Goal: Task Accomplishment & Management: Manage account settings

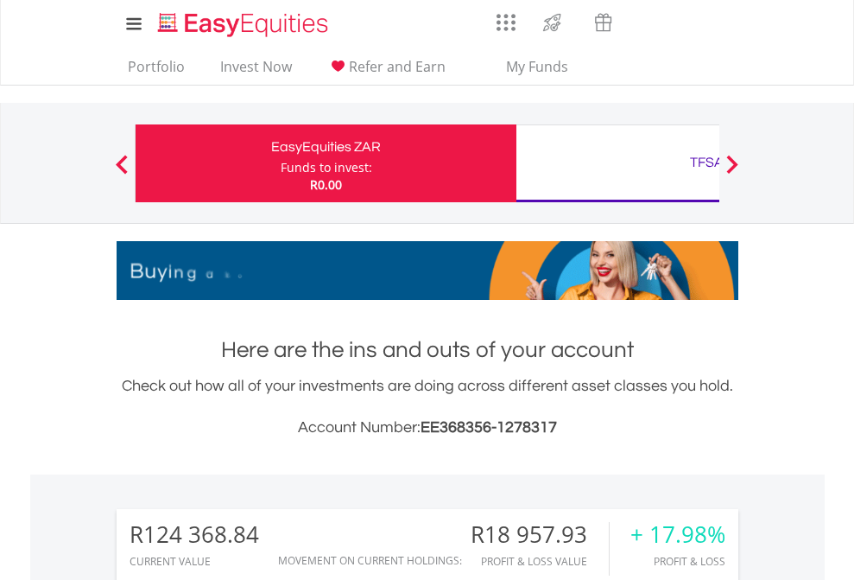
scroll to position [166, 271]
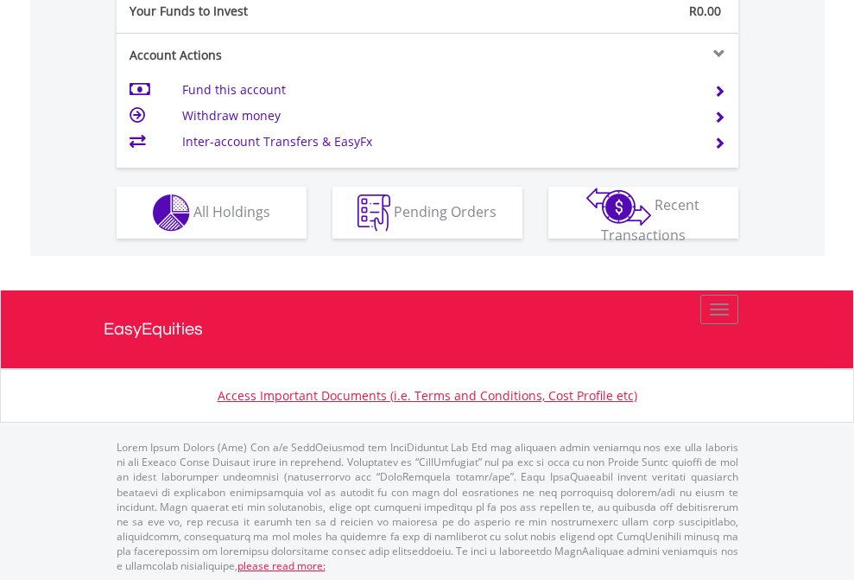
scroll to position [1725, 0]
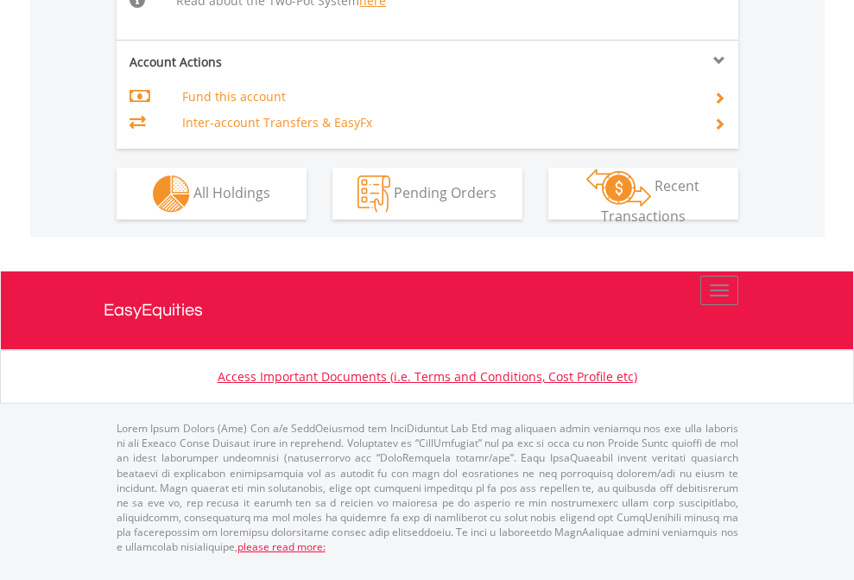
scroll to position [1860, 0]
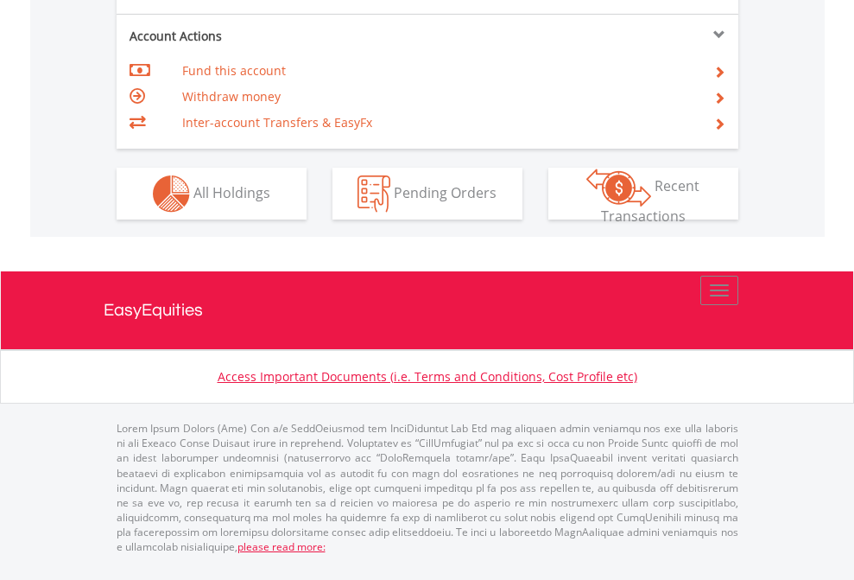
scroll to position [1621, 0]
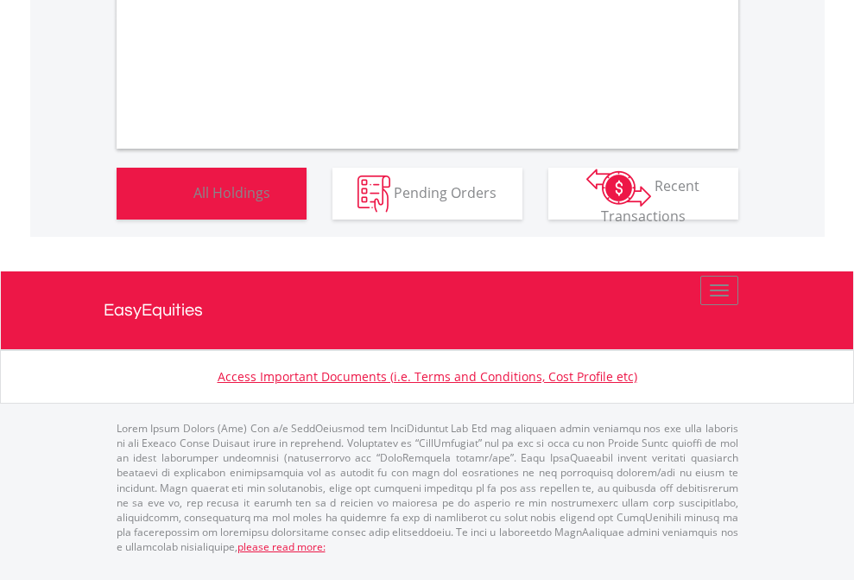
click at [193, 201] on span "All Holdings" at bounding box center [231, 191] width 77 height 19
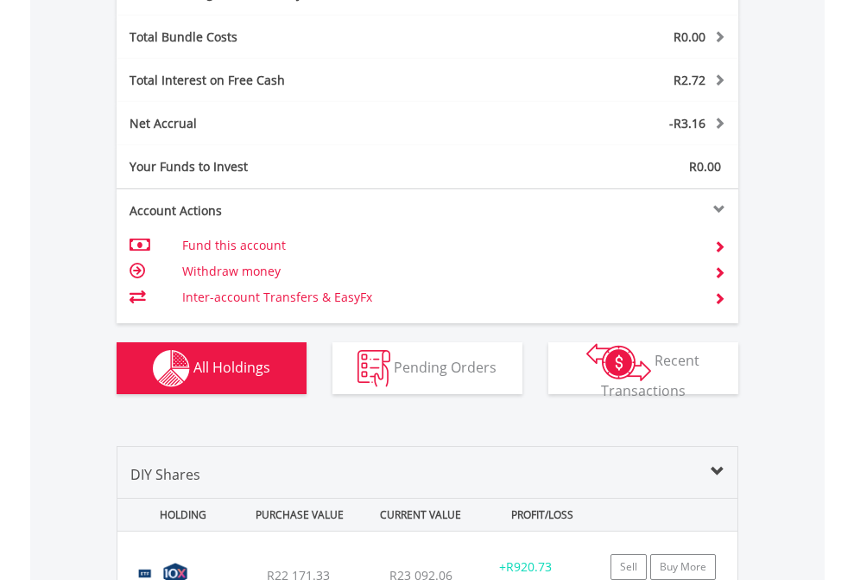
scroll to position [2059, 0]
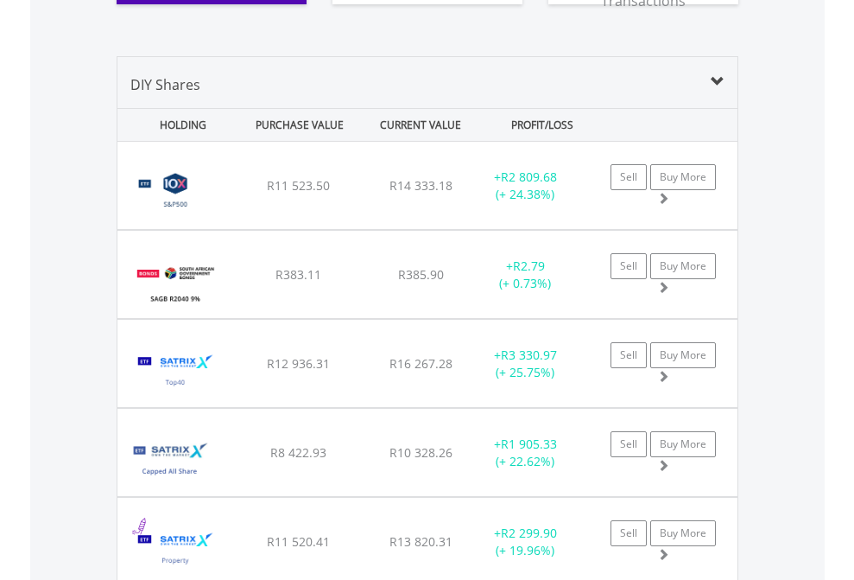
scroll to position [2025, 0]
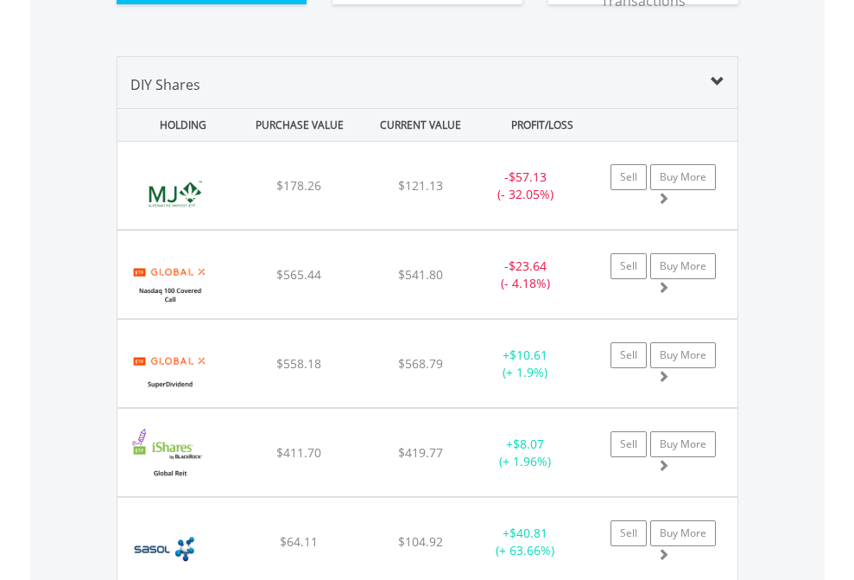
scroll to position [1955, 0]
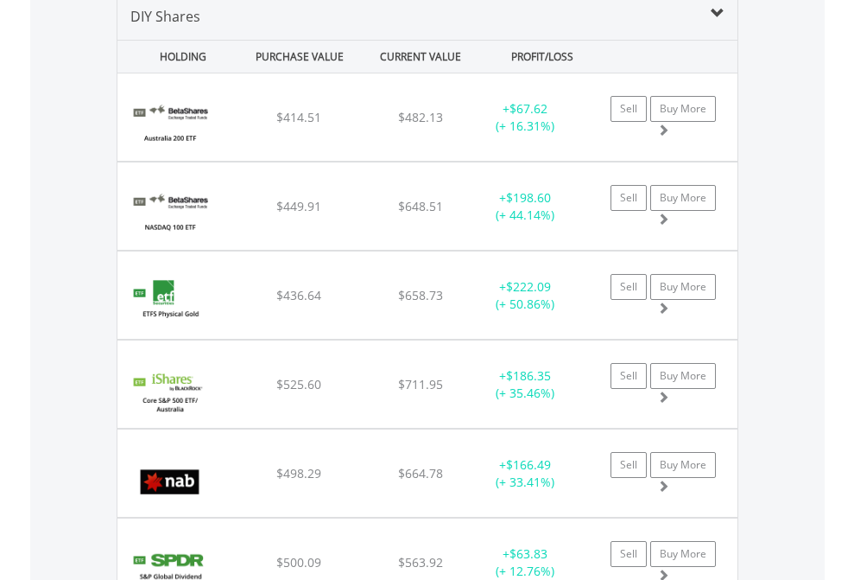
scroll to position [1670, 0]
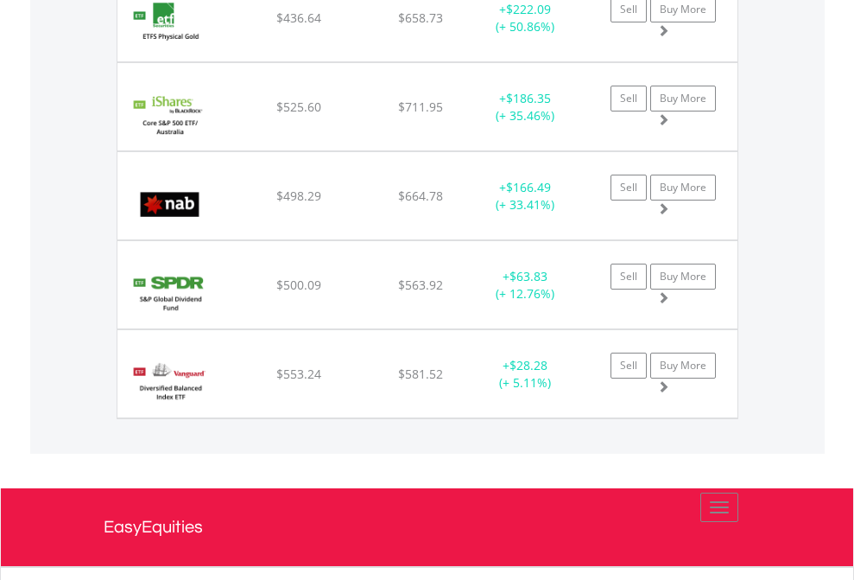
scroll to position [124, 0]
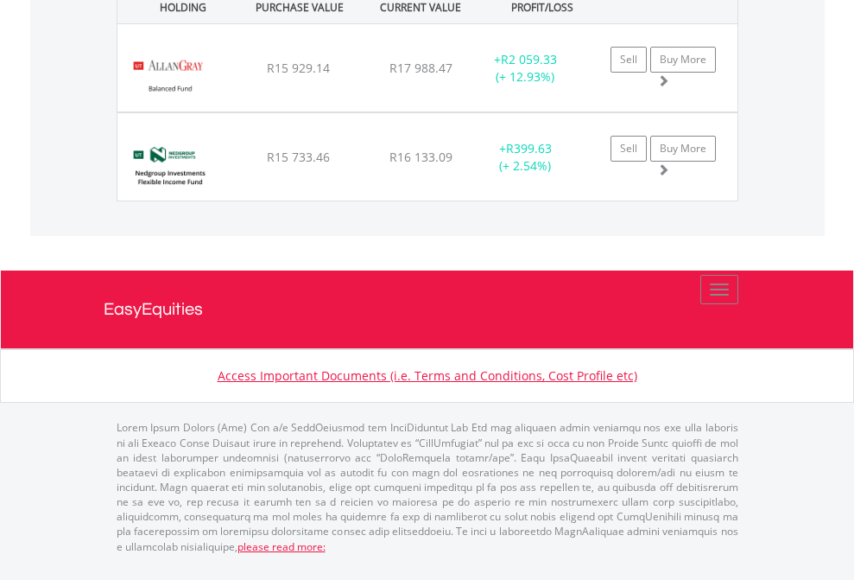
scroll to position [166, 271]
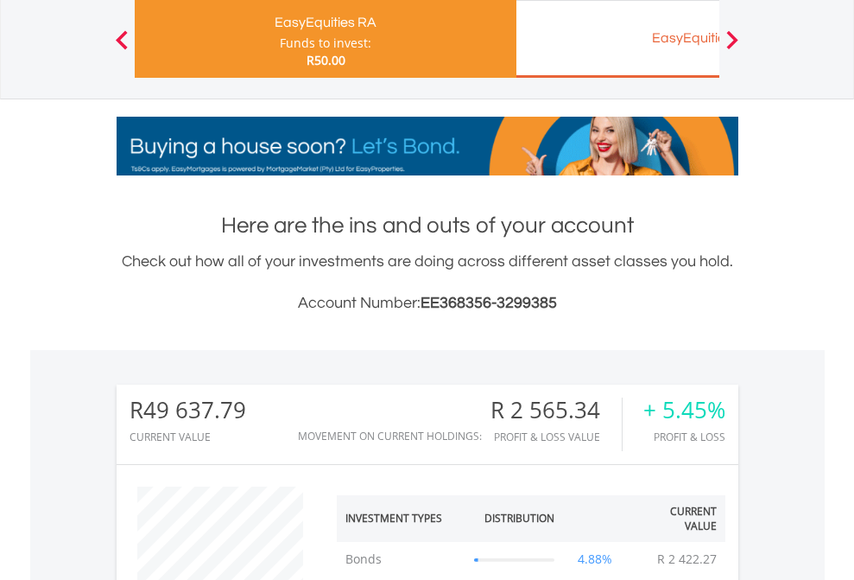
scroll to position [1529, 0]
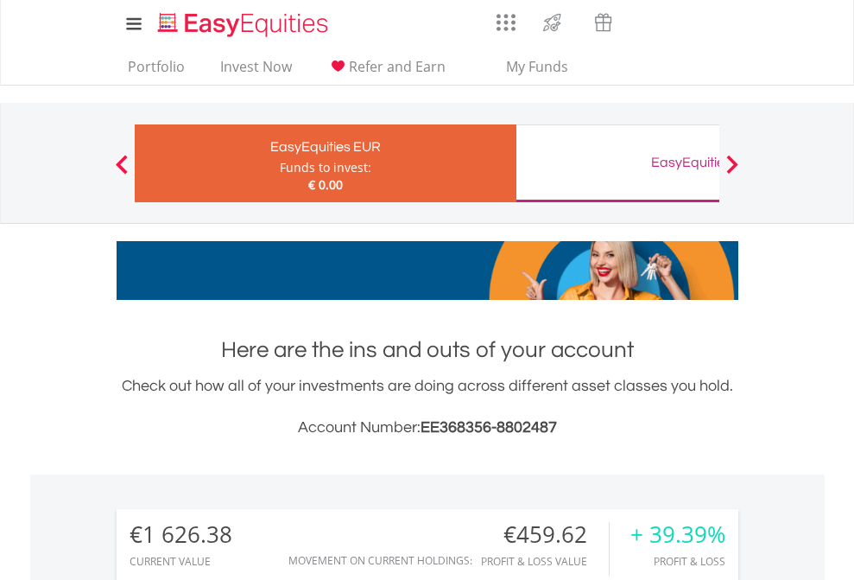
scroll to position [166, 271]
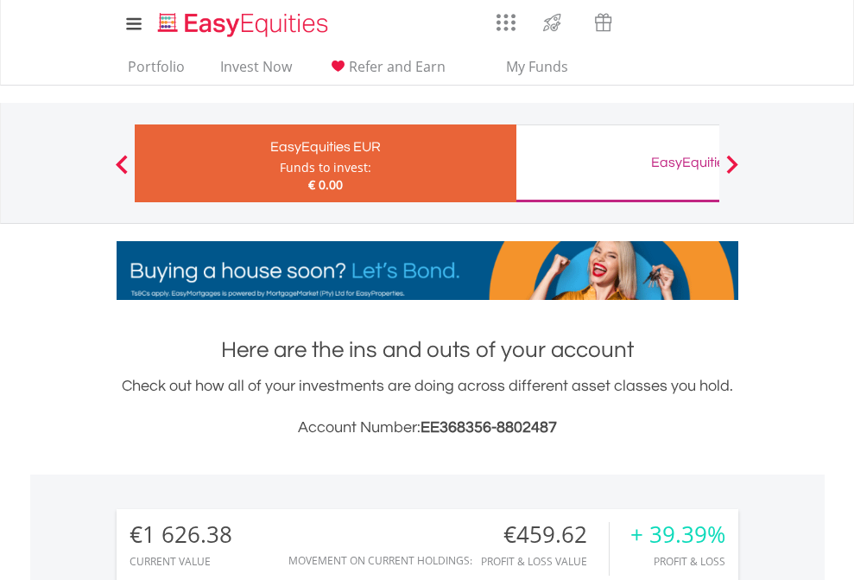
click at [618, 163] on div "EasyEquities GBP" at bounding box center [707, 162] width 360 height 24
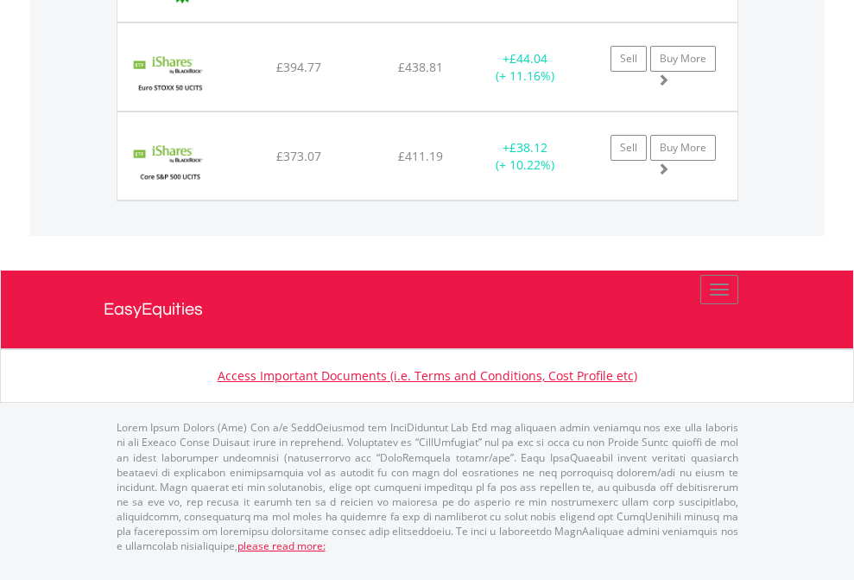
scroll to position [166, 271]
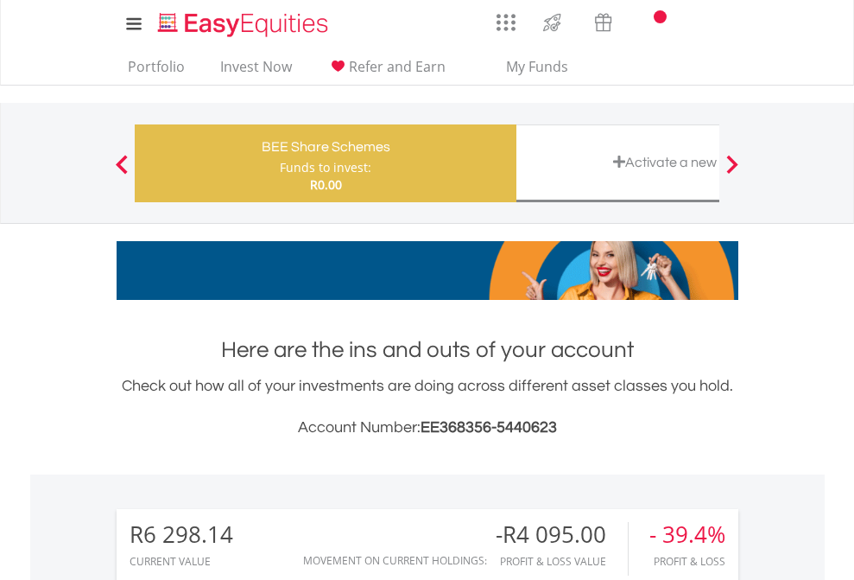
scroll to position [166, 271]
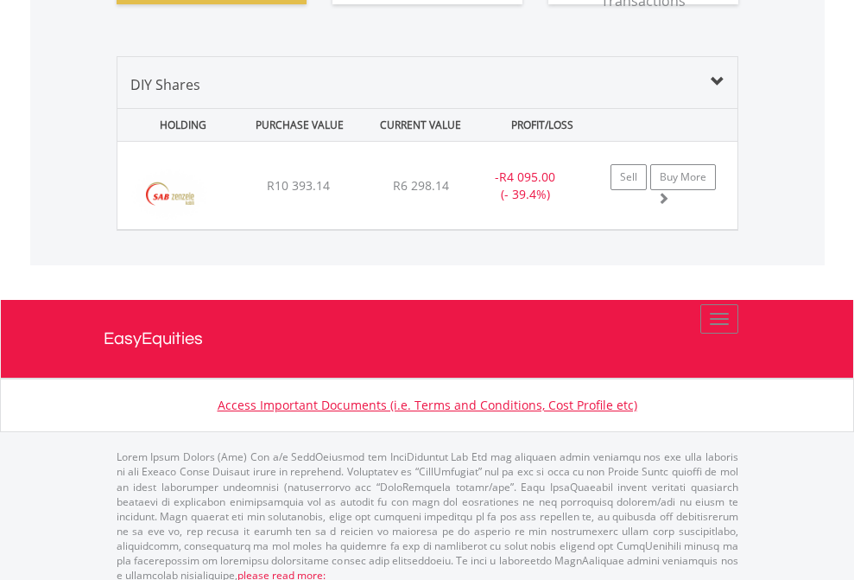
scroll to position [1921, 0]
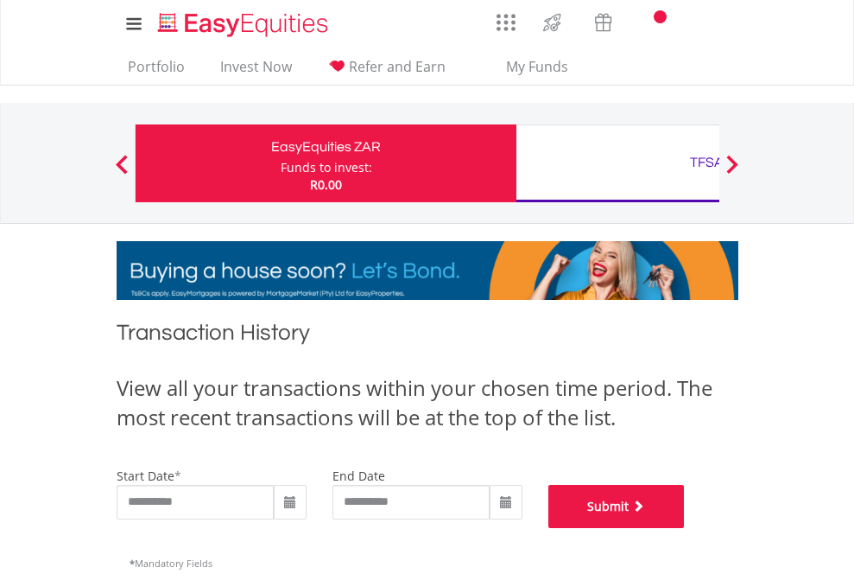
click at [685, 528] on button "Submit" at bounding box center [616, 506] width 136 height 43
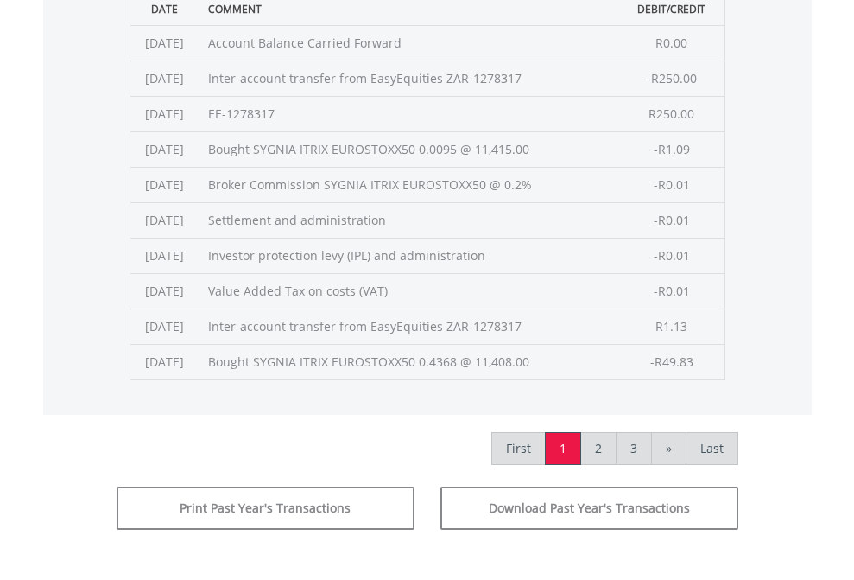
scroll to position [700, 0]
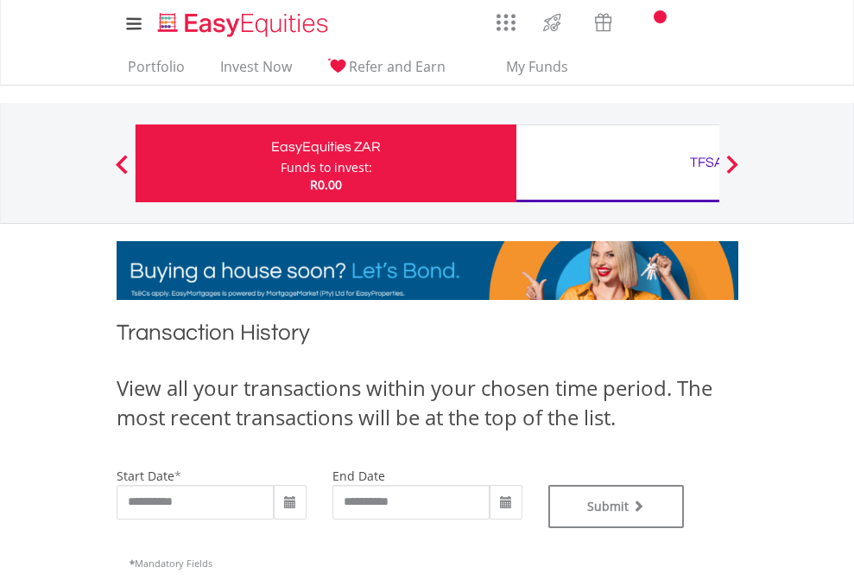
click at [618, 163] on div "TFSA" at bounding box center [707, 162] width 360 height 24
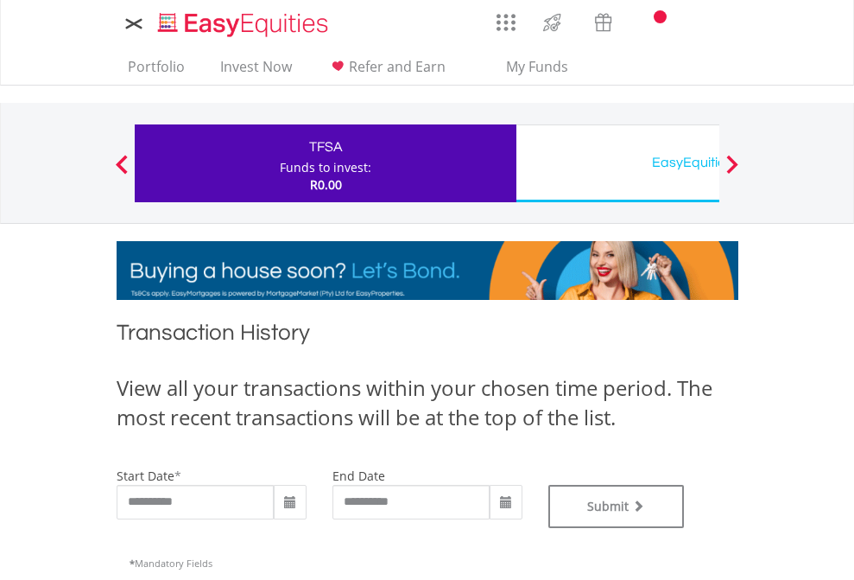
type input "**********"
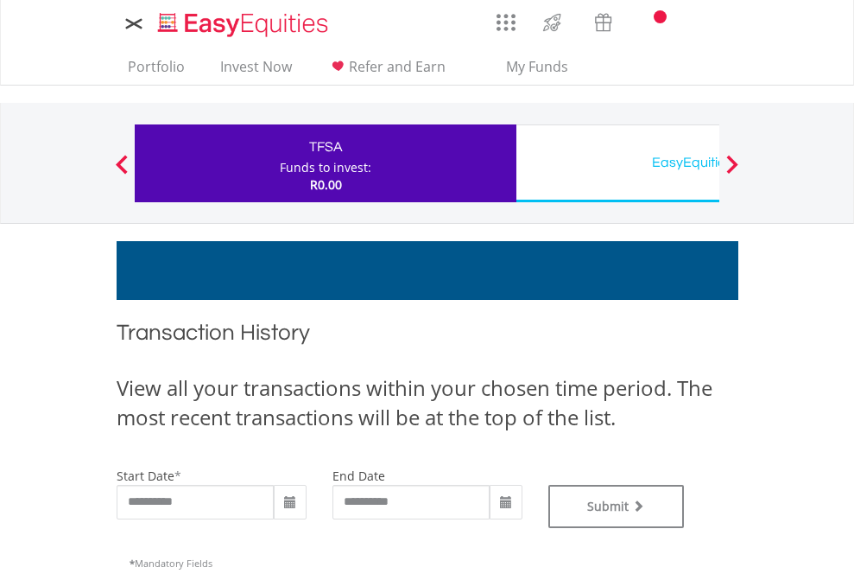
type input "**********"
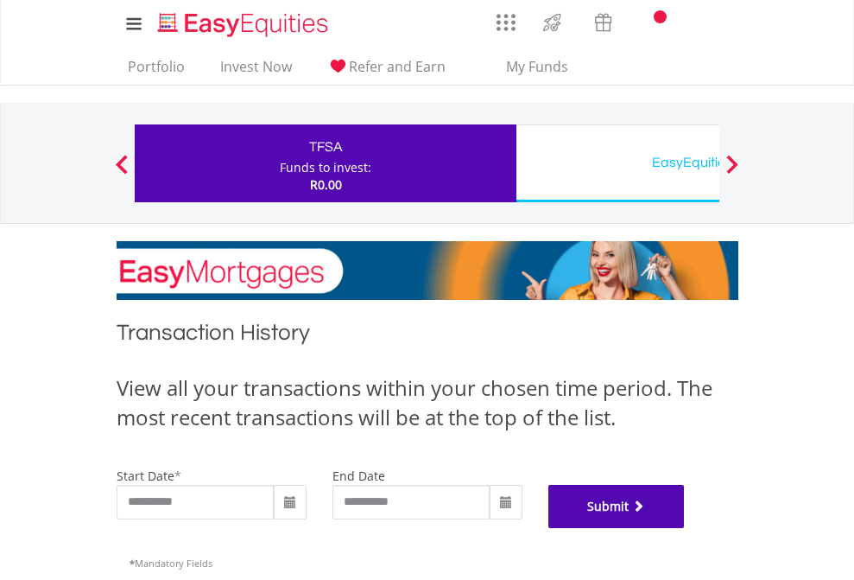
click at [685, 528] on button "Submit" at bounding box center [616, 506] width 136 height 43
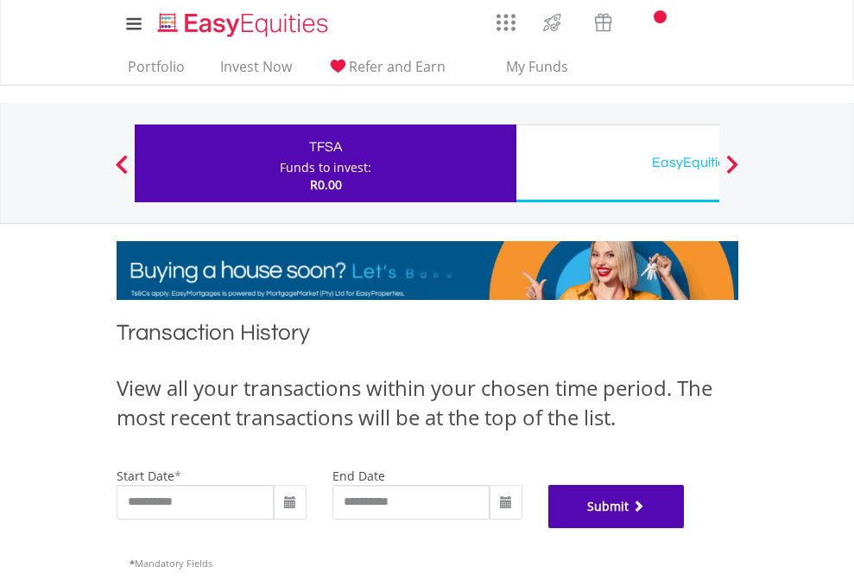
scroll to position [700, 0]
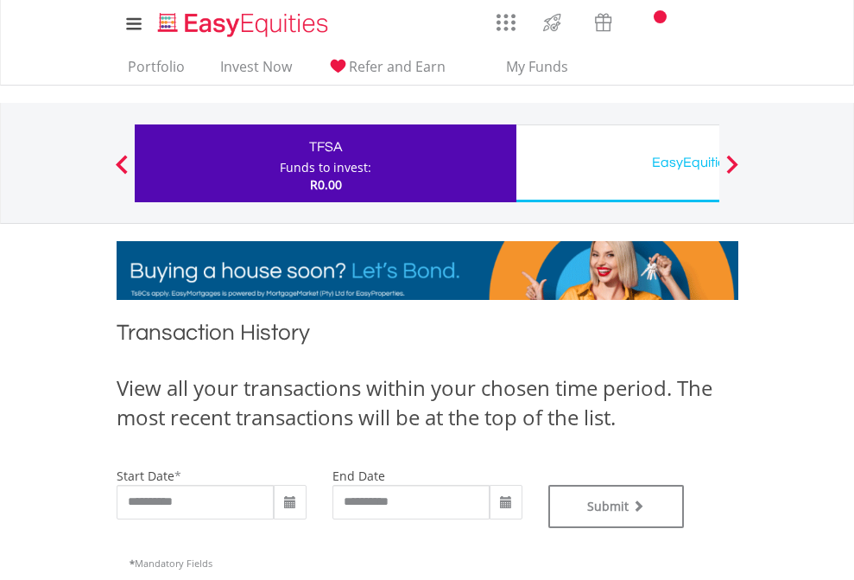
click at [618, 163] on div "EasyEquities USD" at bounding box center [707, 162] width 360 height 24
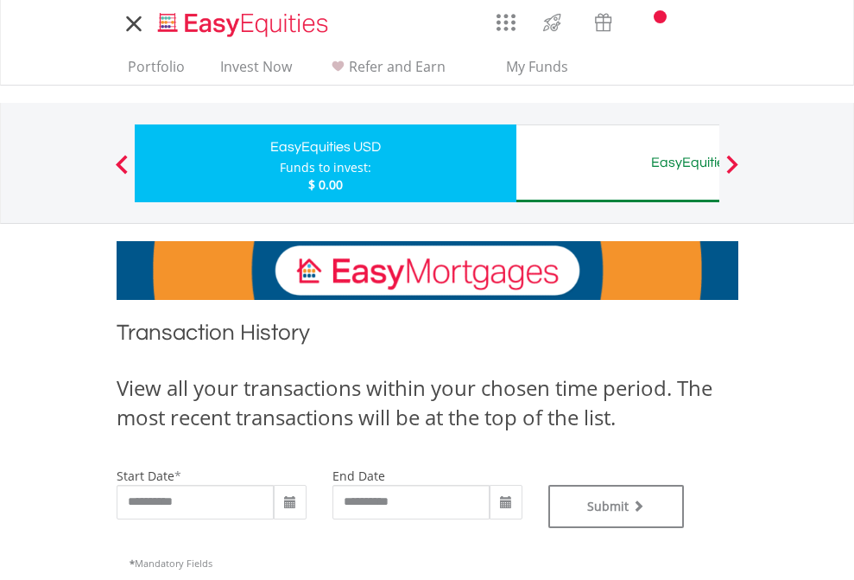
type input "**********"
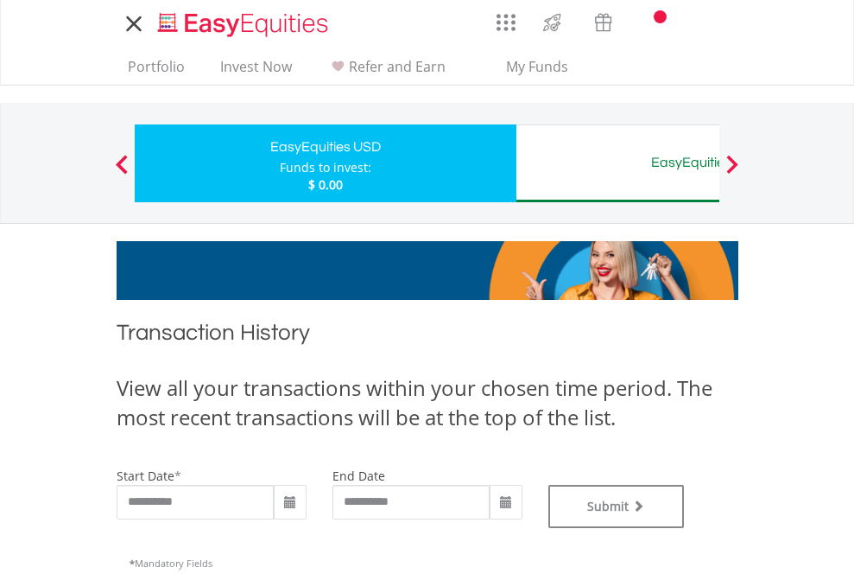
type input "**********"
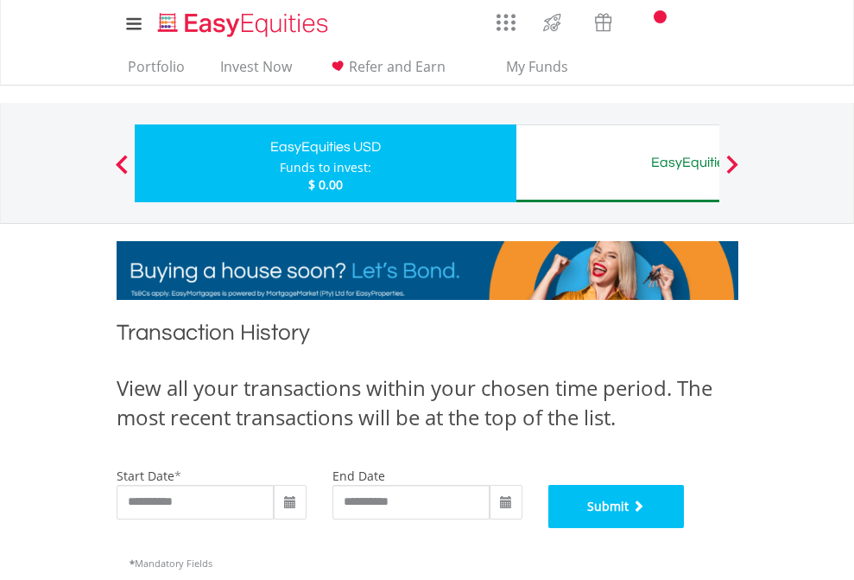
click at [685, 528] on button "Submit" at bounding box center [616, 506] width 136 height 43
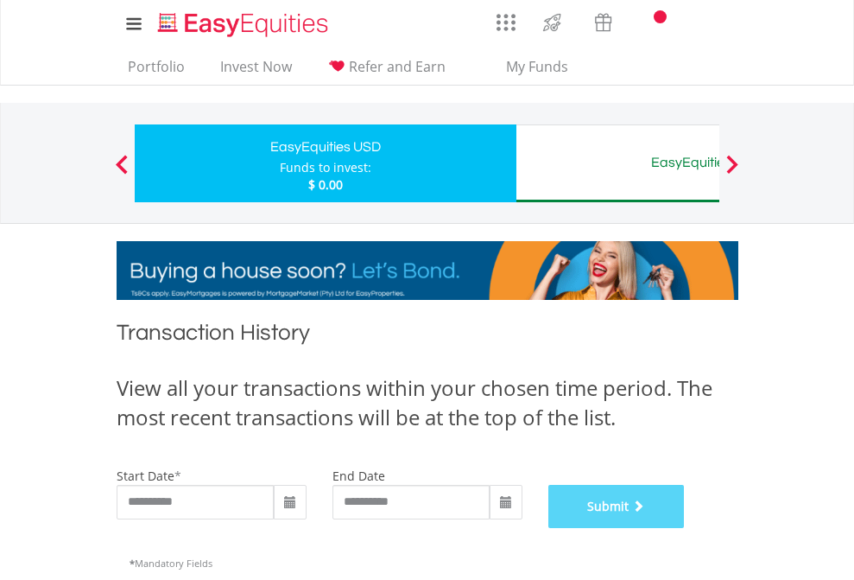
scroll to position [700, 0]
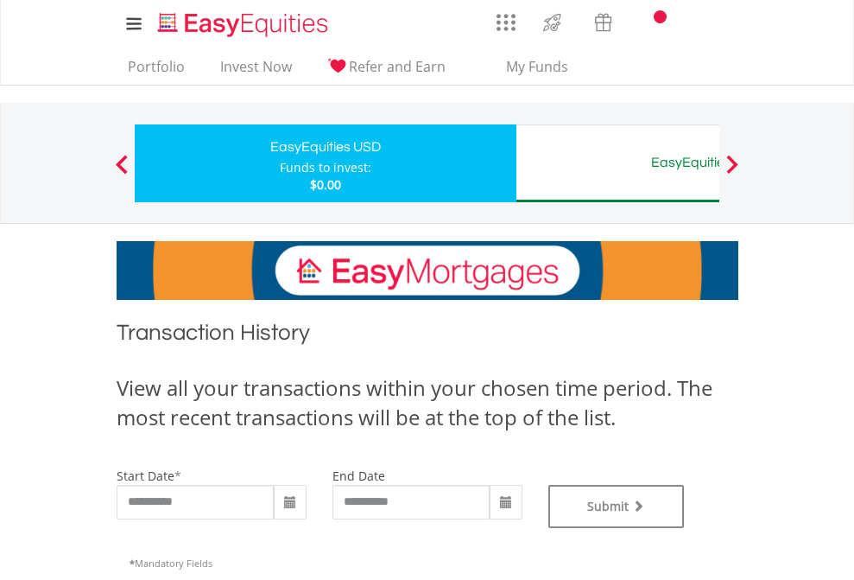
click at [618, 163] on div "EasyEquities AUD" at bounding box center [707, 162] width 360 height 24
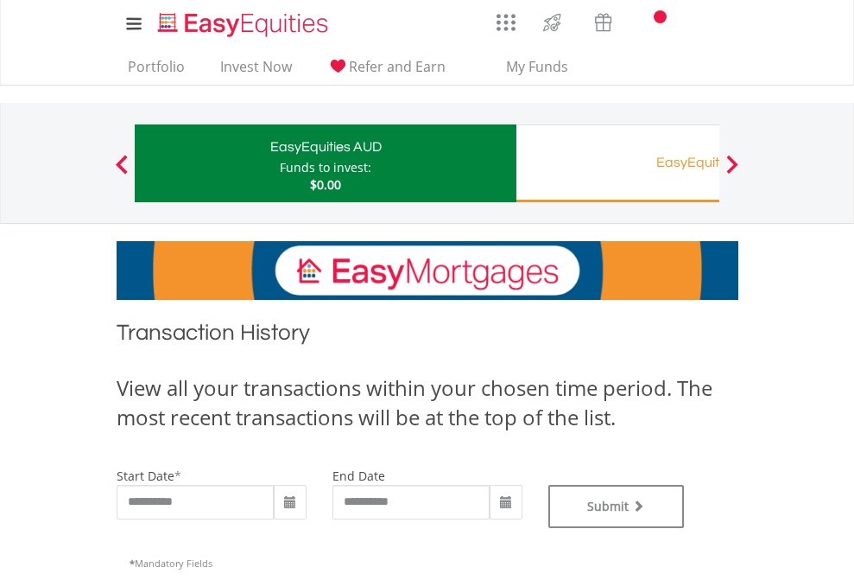
scroll to position [700, 0]
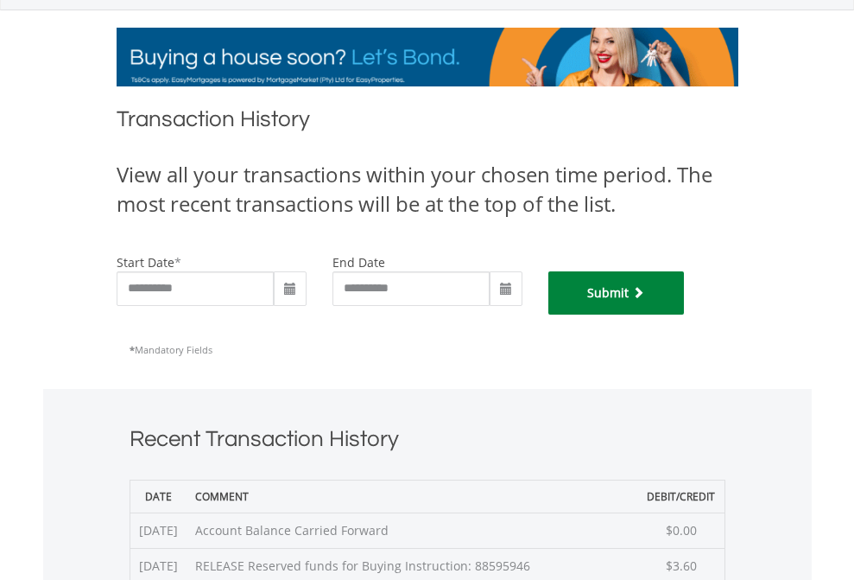
click at [685, 314] on button "Submit" at bounding box center [616, 292] width 136 height 43
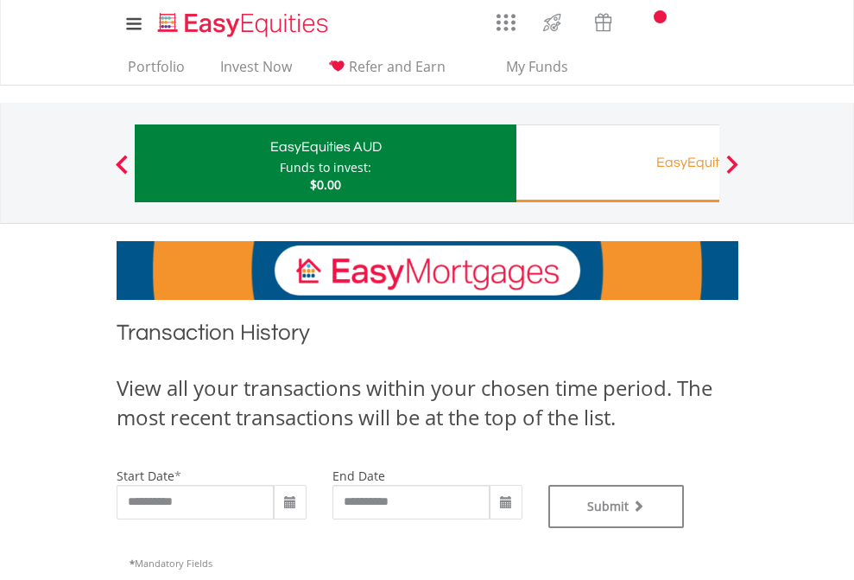
click at [618, 163] on div "EasyEquities RA" at bounding box center [707, 162] width 360 height 24
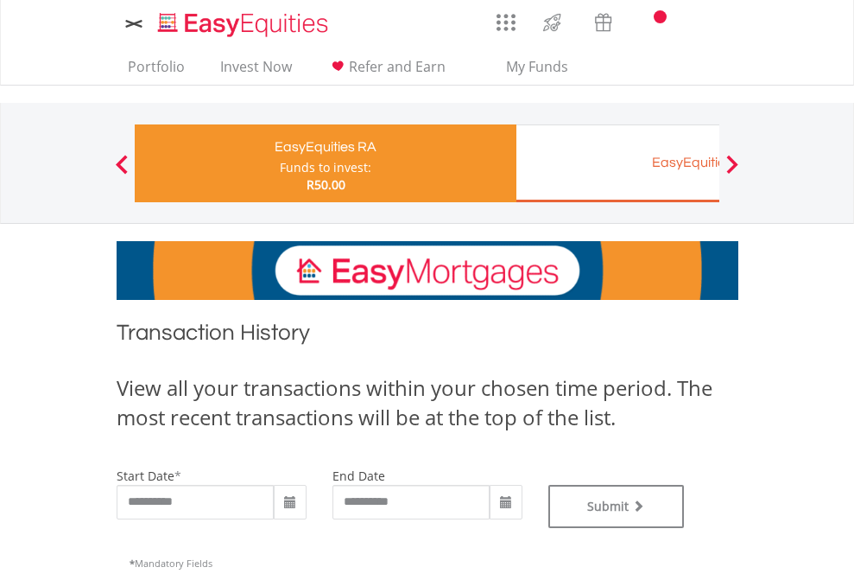
type input "**********"
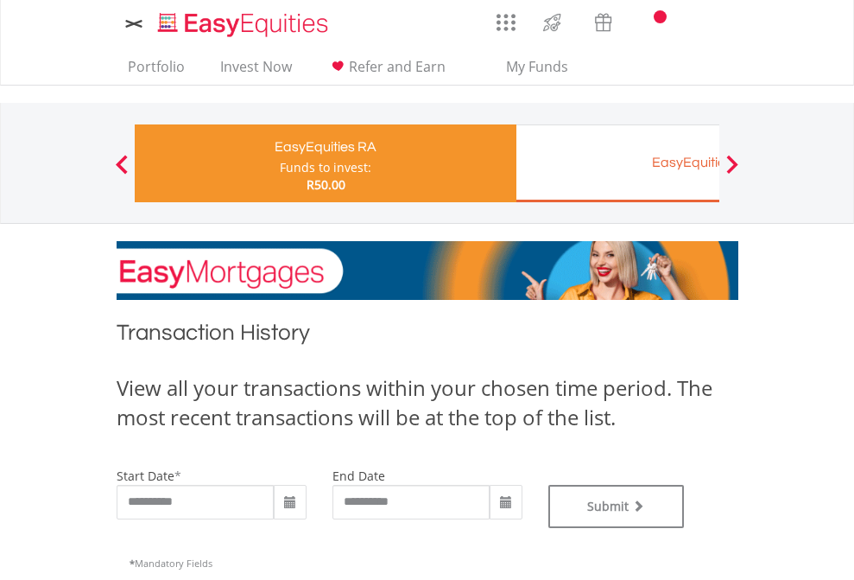
type input "**********"
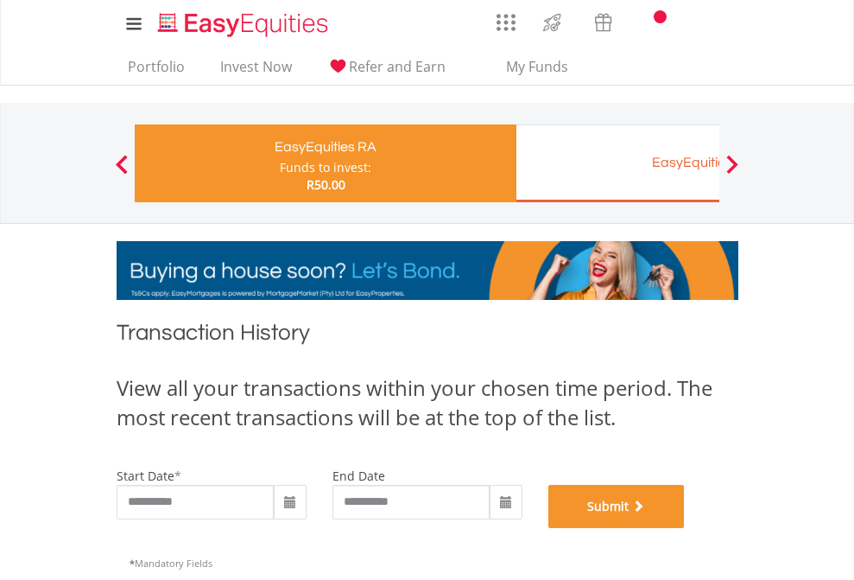
click at [685, 528] on button "Submit" at bounding box center [616, 506] width 136 height 43
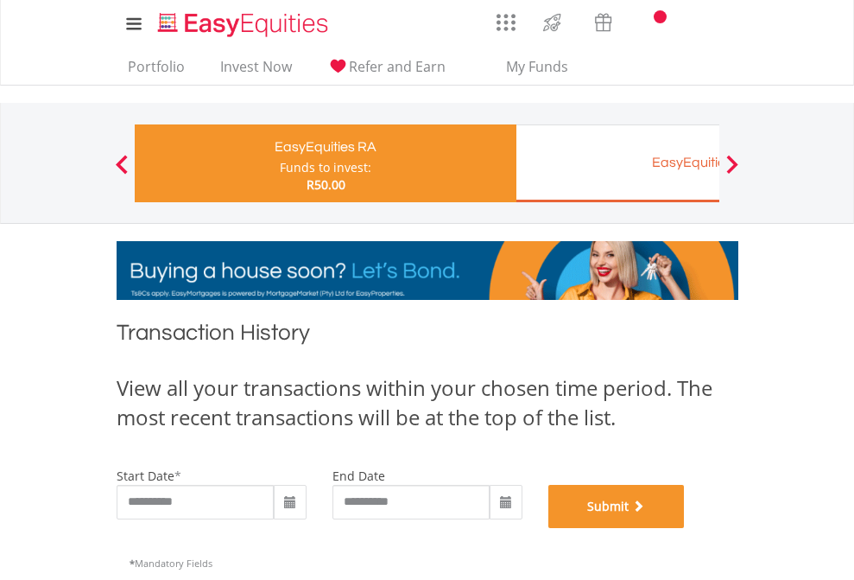
scroll to position [700, 0]
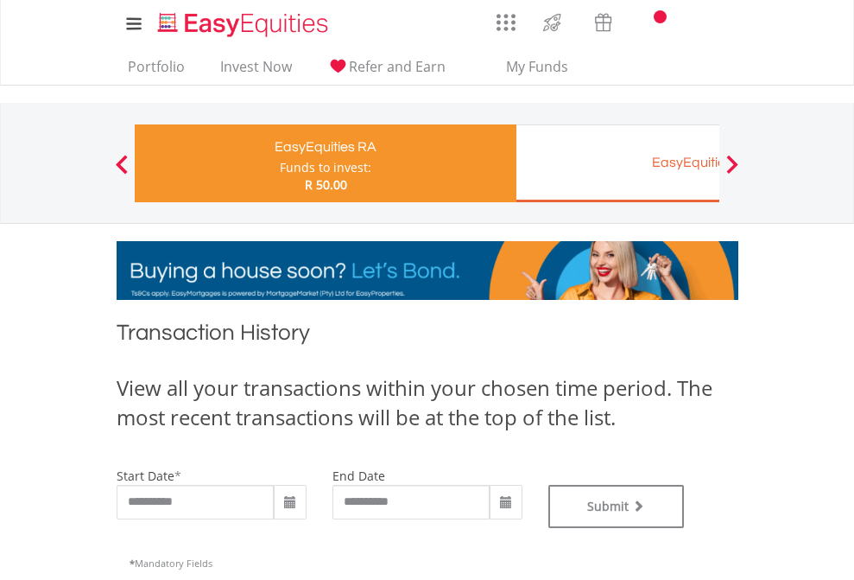
click at [618, 163] on div "EasyEquities EUR" at bounding box center [707, 162] width 360 height 24
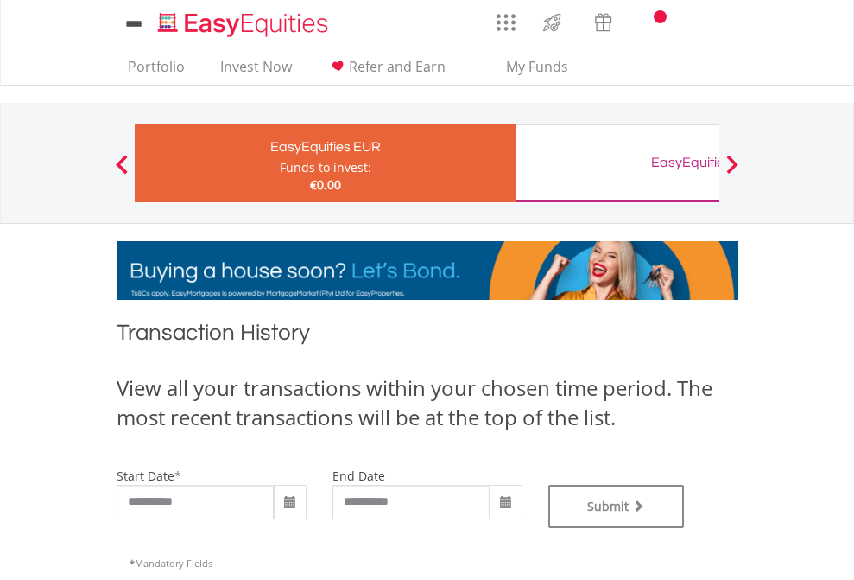
type input "**********"
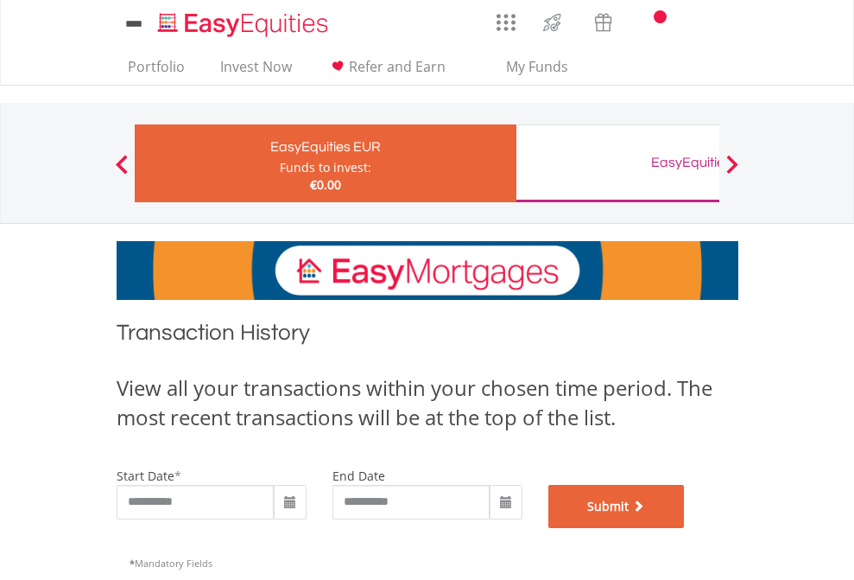
click at [685, 528] on button "Submit" at bounding box center [616, 506] width 136 height 43
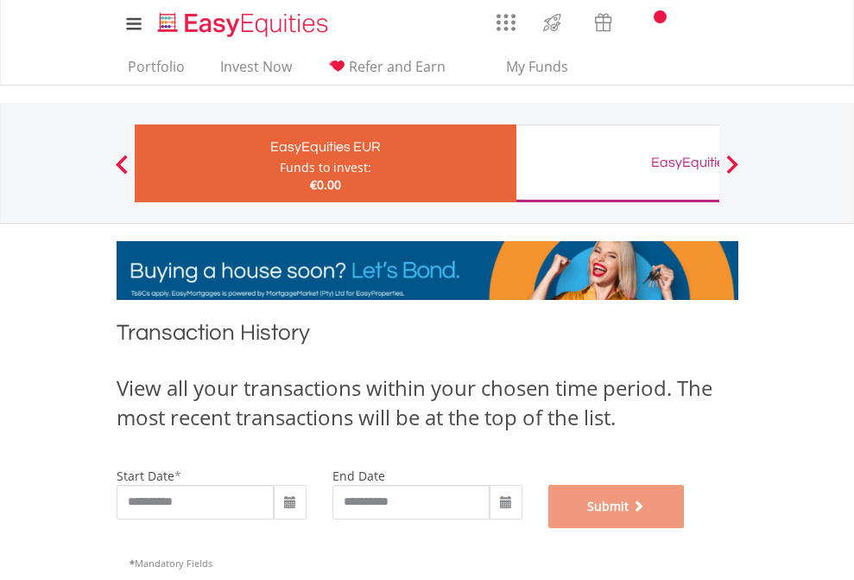
scroll to position [700, 0]
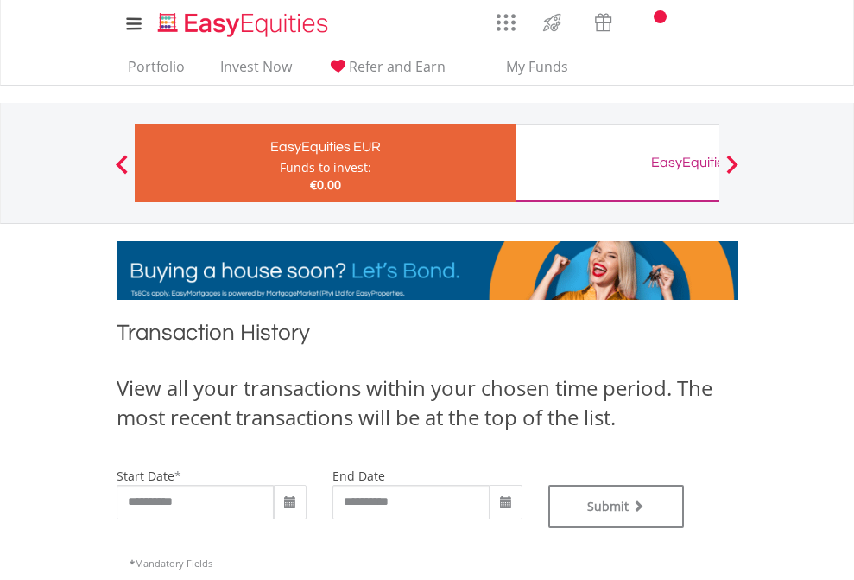
click at [618, 163] on div "EasyEquities GBP" at bounding box center [707, 162] width 360 height 24
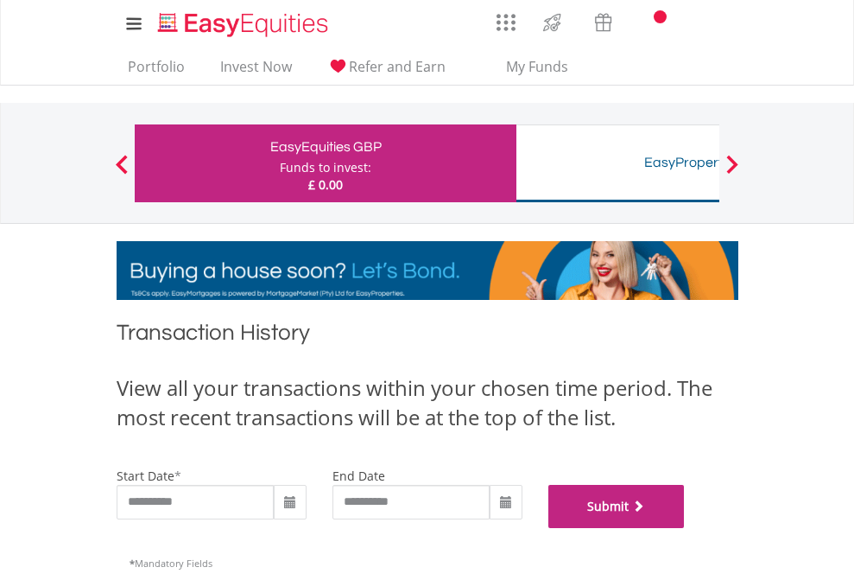
click at [685, 528] on button "Submit" at bounding box center [616, 506] width 136 height 43
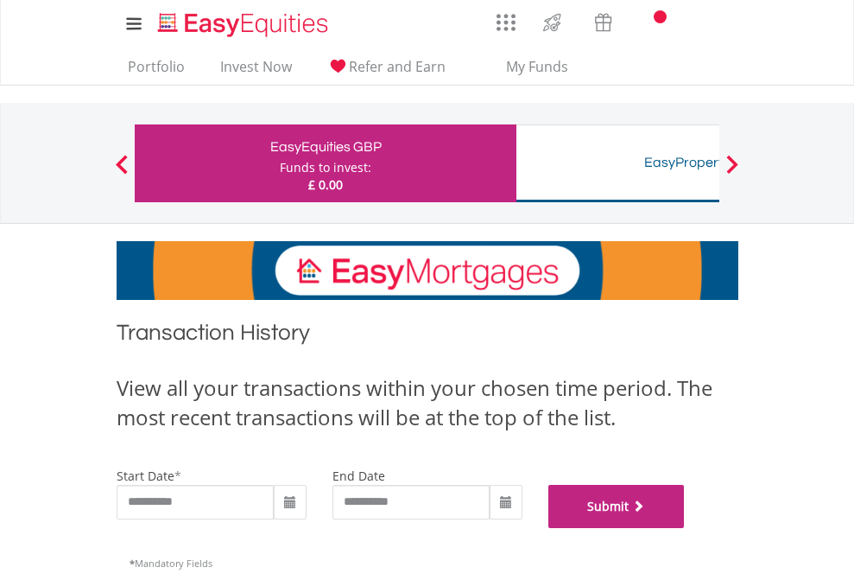
scroll to position [700, 0]
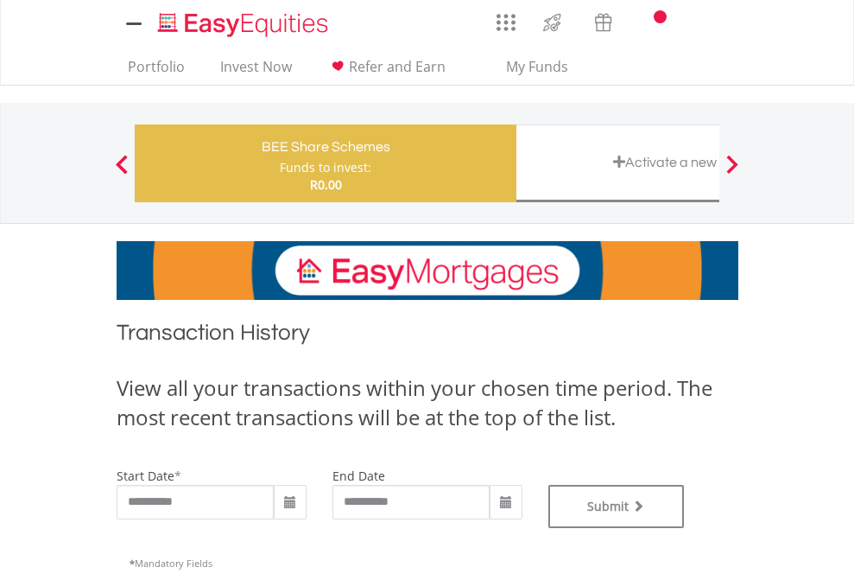
type input "**********"
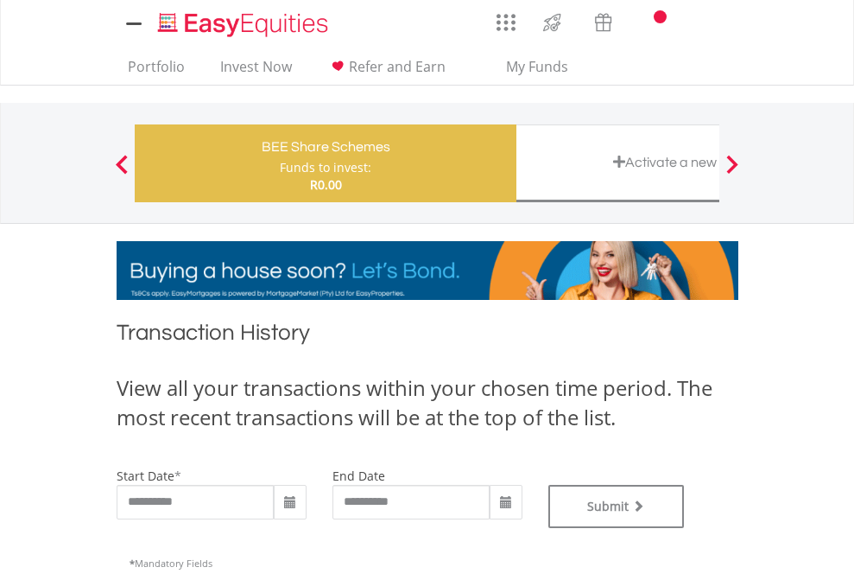
type input "**********"
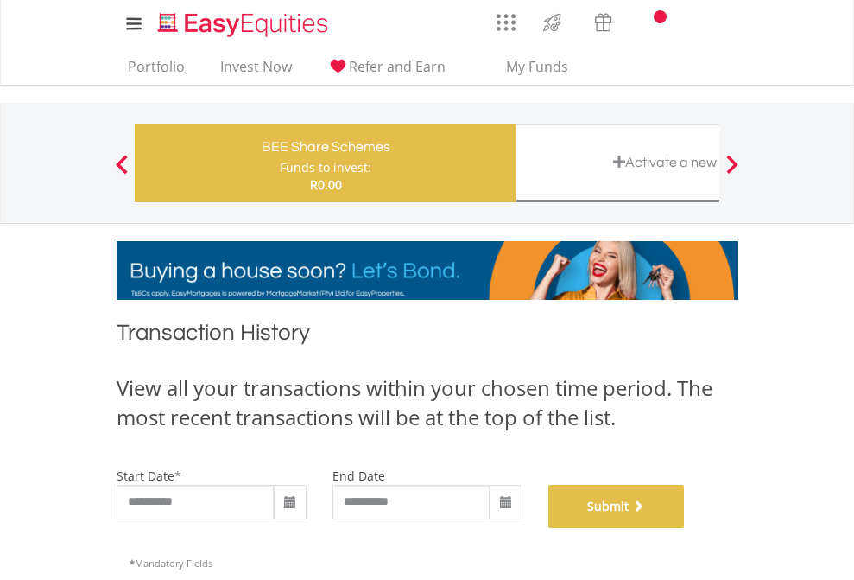
click at [685, 528] on button "Submit" at bounding box center [616, 506] width 136 height 43
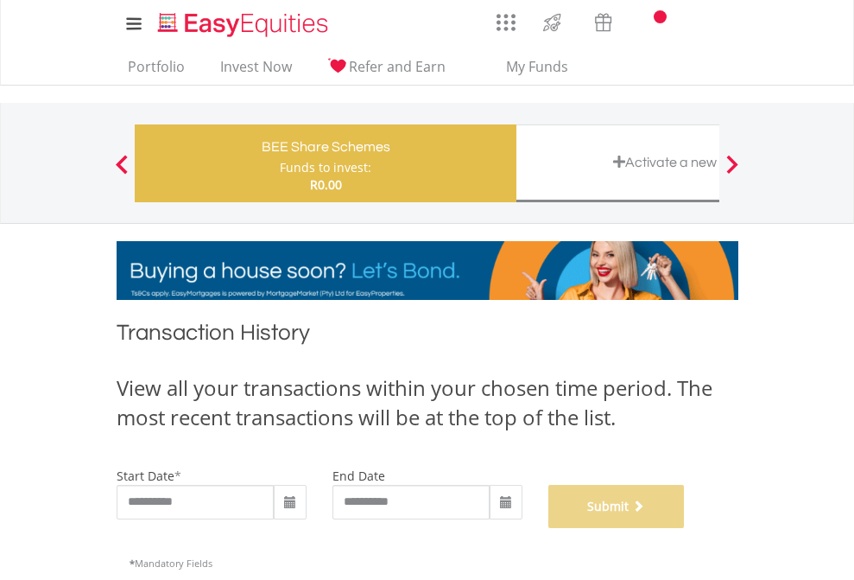
scroll to position [700, 0]
